Goal: Transaction & Acquisition: Purchase product/service

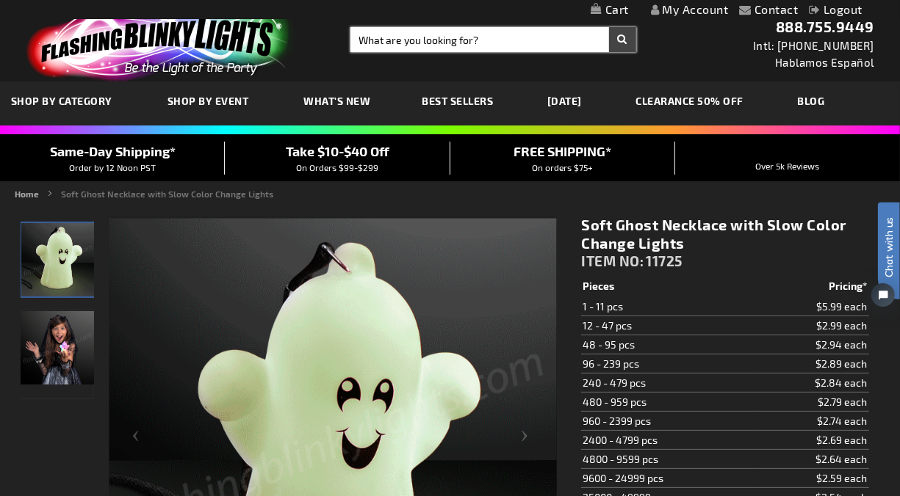
click at [402, 41] on input "Search" at bounding box center [493, 39] width 286 height 25
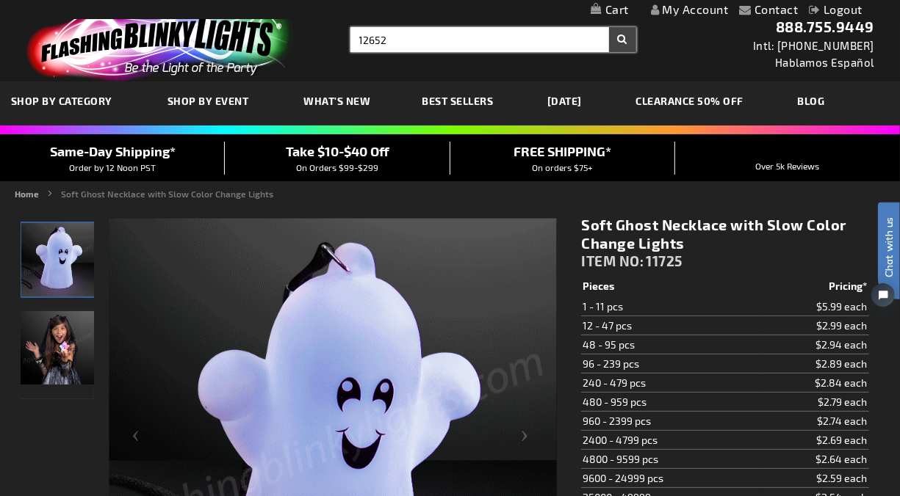
type input "12652"
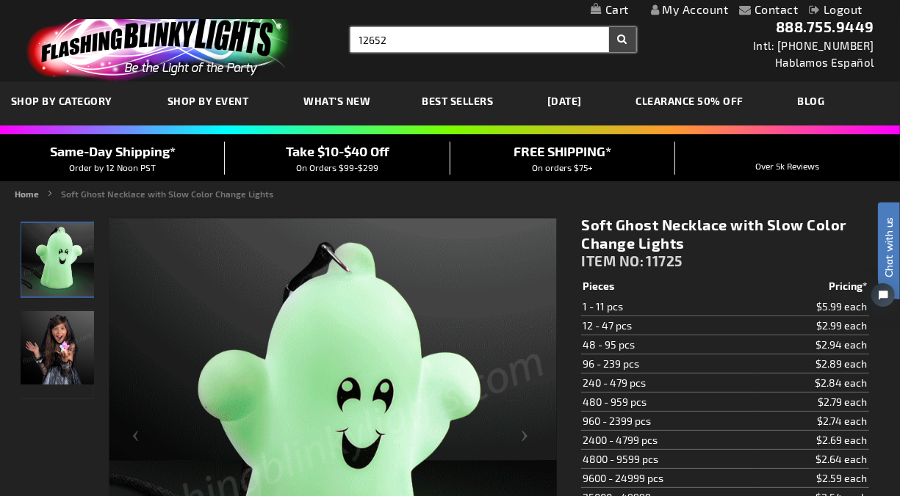
click at [609, 27] on button "Search" at bounding box center [622, 39] width 27 height 25
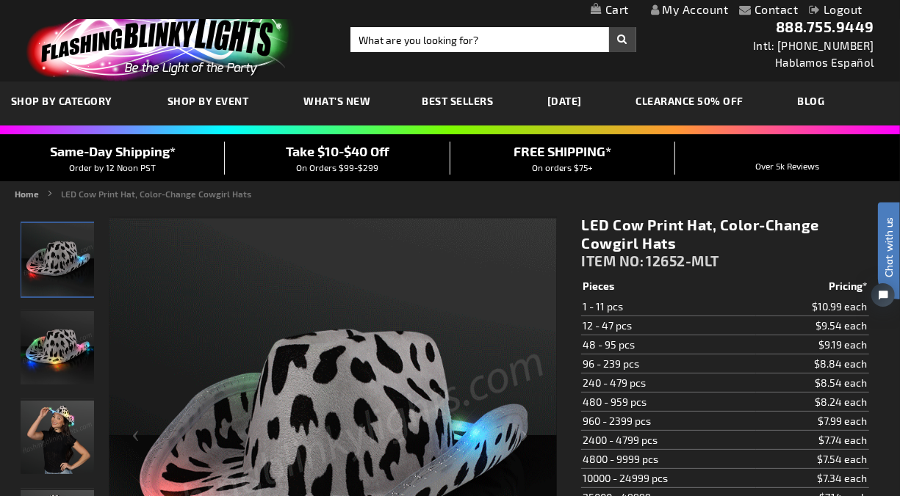
click at [667, 241] on h1 "LED Cow Print Hat, Color-Change Cowgirl Hats" at bounding box center [724, 234] width 287 height 37
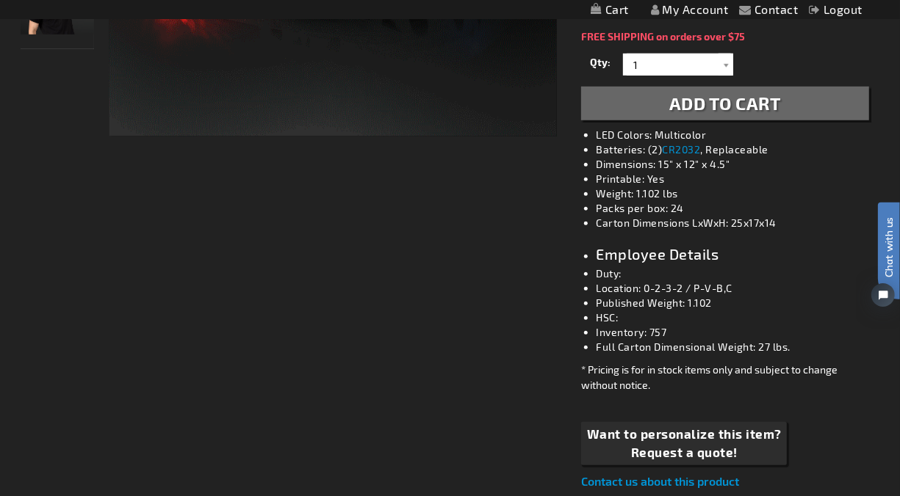
scroll to position [571, 0]
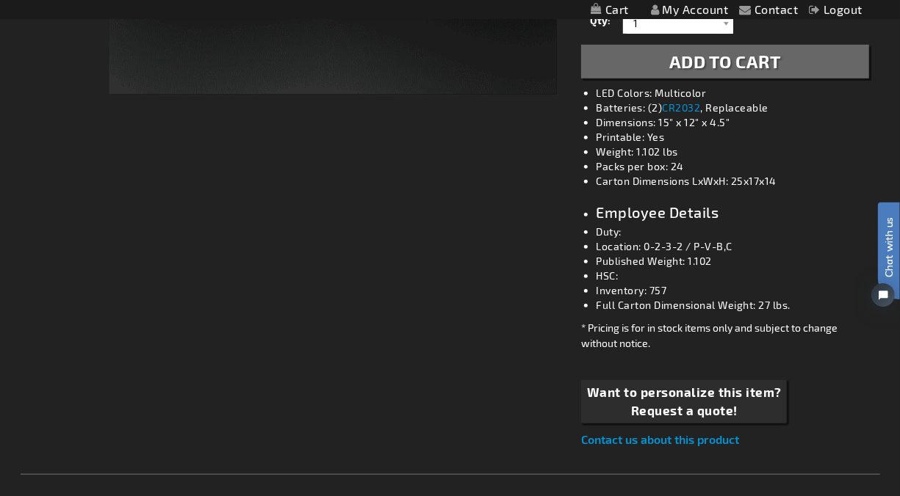
click at [611, 292] on li "Inventory: 757" at bounding box center [739, 290] width 287 height 15
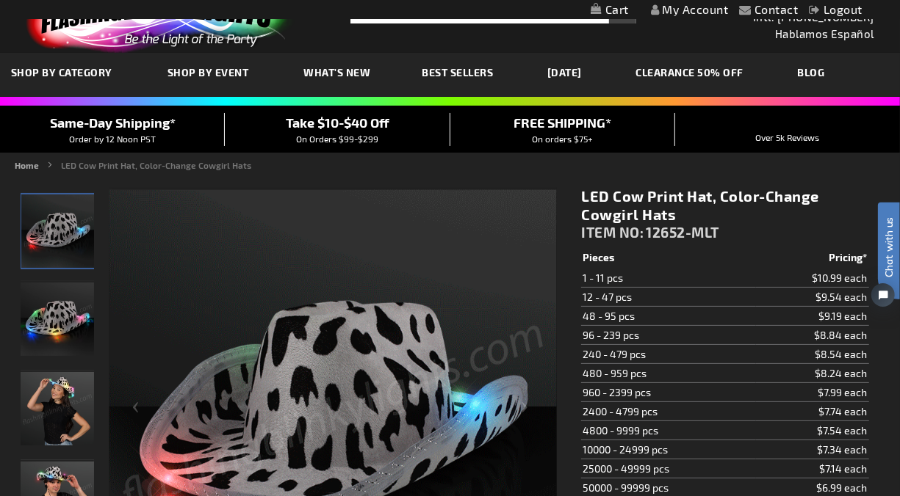
scroll to position [0, 0]
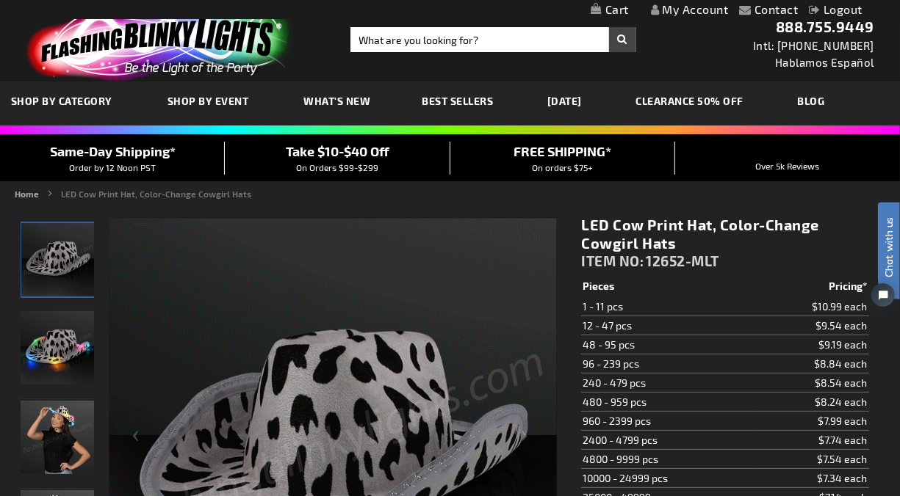
click at [161, 38] on img at bounding box center [158, 41] width 286 height 79
